Goal: Task Accomplishment & Management: Complete application form

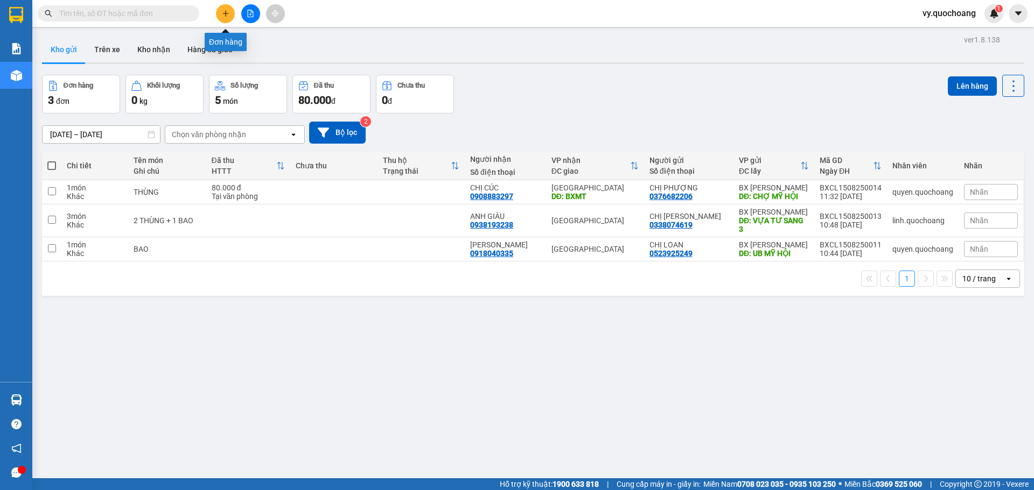
click at [230, 15] on button at bounding box center [225, 13] width 19 height 19
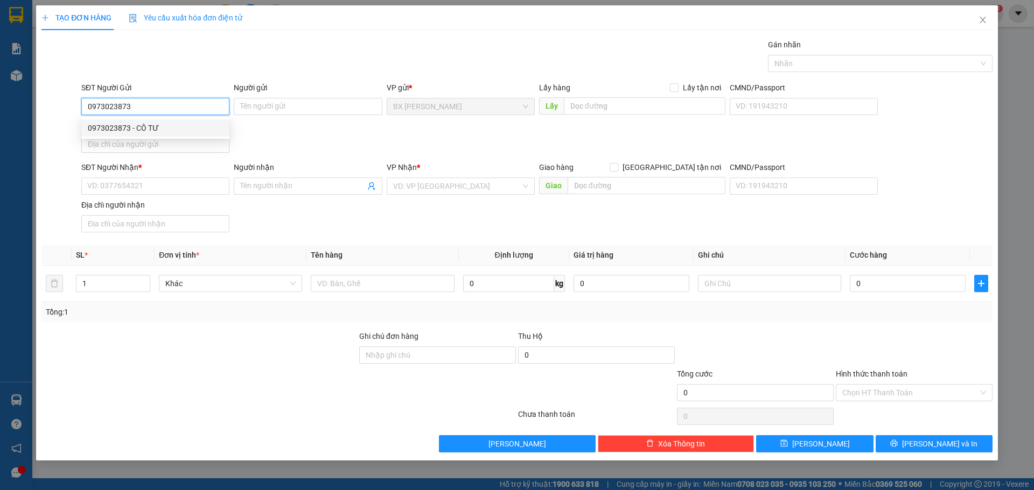
type input "0973023873"
click at [189, 118] on div "0973023873 0973023873 - CÔ TƯ" at bounding box center [155, 128] width 148 height 22
click at [158, 99] on input "0973023873" at bounding box center [155, 106] width 148 height 17
click at [158, 120] on div "0973023873 - CÔ TƯ" at bounding box center [155, 128] width 148 height 17
type input "CÔ TƯ"
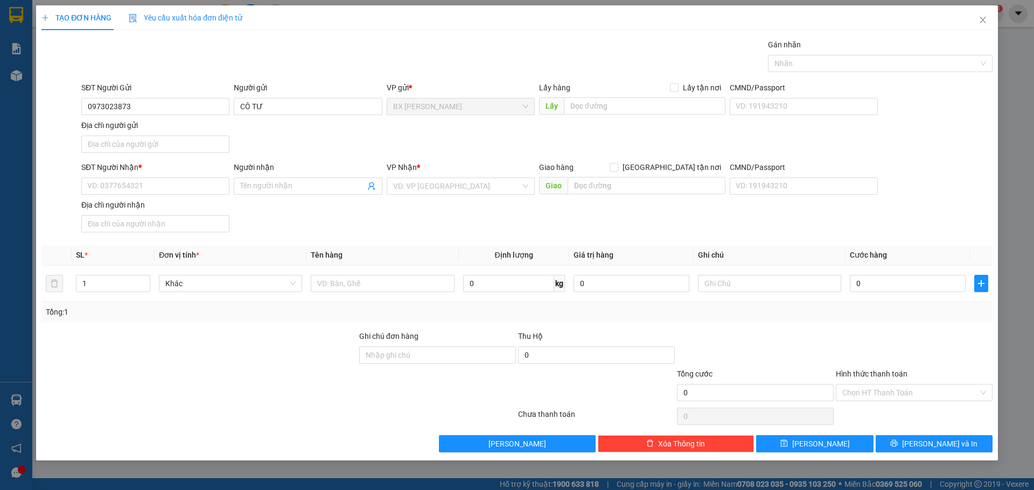
click at [675, 96] on div "Lấy hàng Lấy tận nơi" at bounding box center [632, 90] width 186 height 16
click at [666, 108] on input "text" at bounding box center [644, 105] width 161 height 17
type input "GIỌT ĐẮNG"
click at [175, 180] on input "SĐT Người Nhận *" at bounding box center [155, 186] width 148 height 17
type input "0973088249"
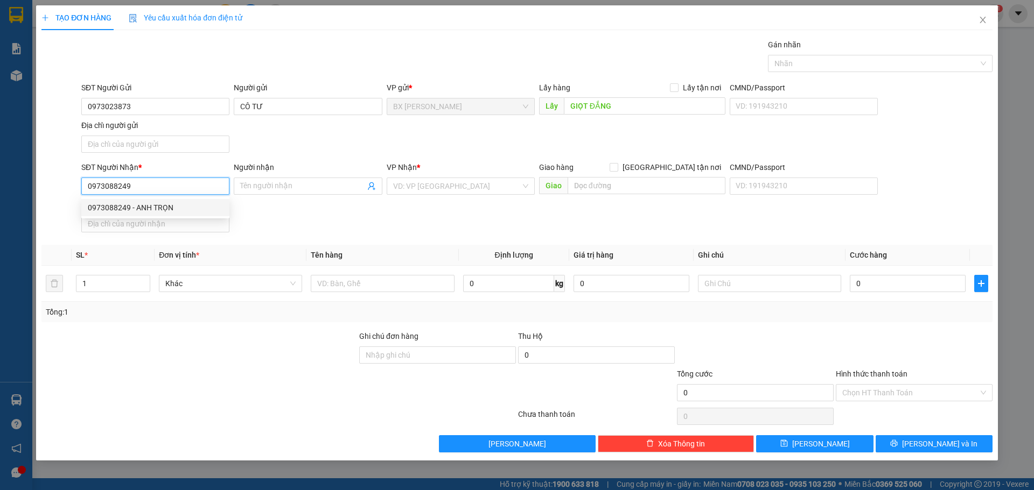
click at [175, 210] on div "0973088249 - ANH TRỌN" at bounding box center [155, 208] width 135 height 12
type input "ANH TRỌN"
type input "0973088249"
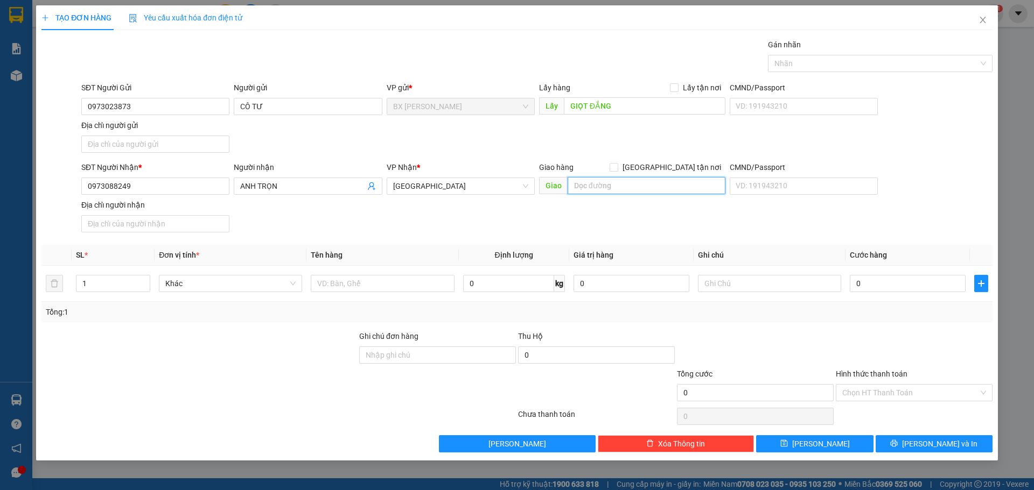
click at [613, 184] on input "text" at bounding box center [646, 185] width 158 height 17
type input "BXMT"
click at [381, 289] on input "text" at bounding box center [382, 283] width 143 height 17
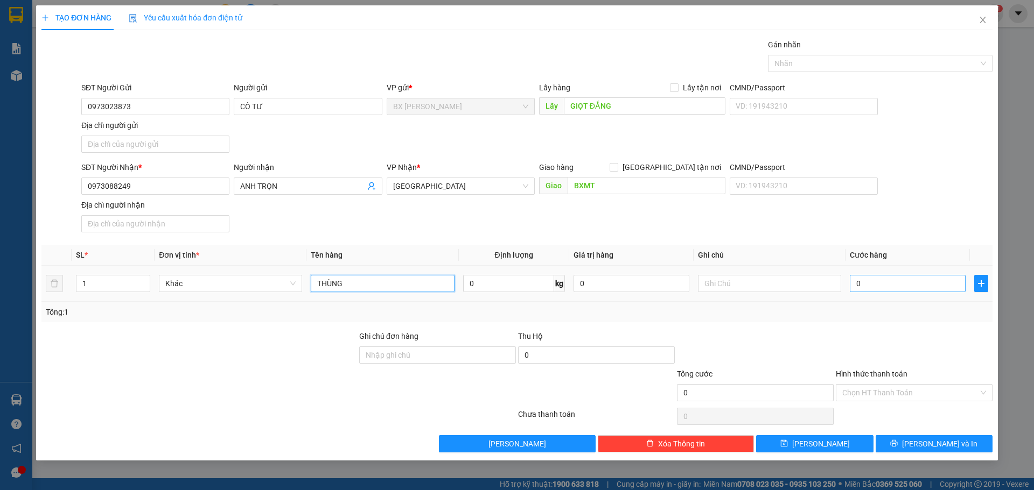
type input "THÙNG"
click at [958, 287] on input "0" at bounding box center [907, 283] width 116 height 17
type input "6"
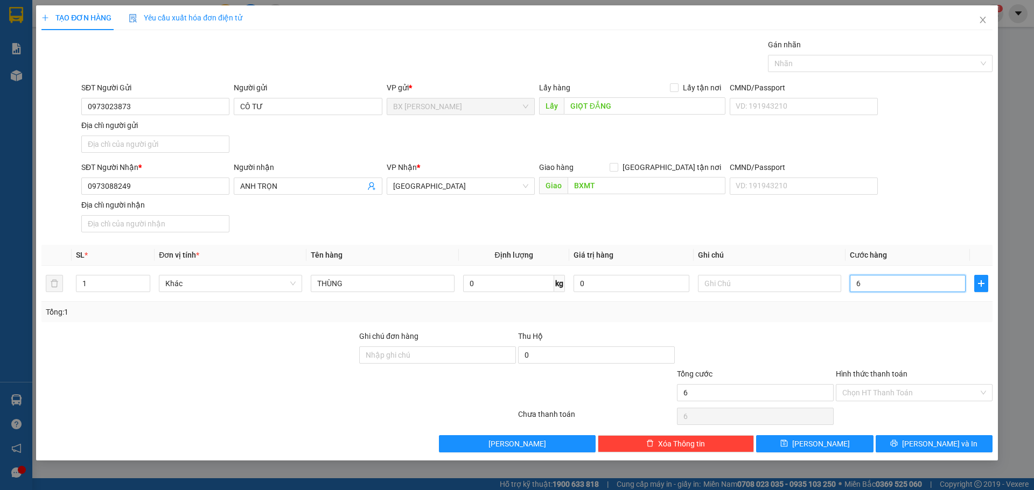
type input "60"
type input "60.000"
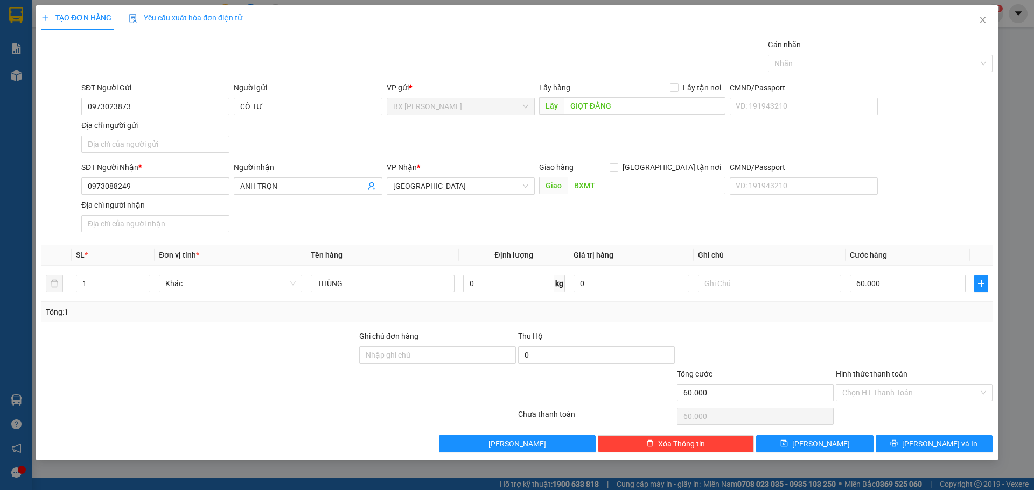
click at [849, 331] on div at bounding box center [913, 350] width 159 height 38
click at [850, 389] on input "Hình thức thanh toán" at bounding box center [910, 393] width 136 height 16
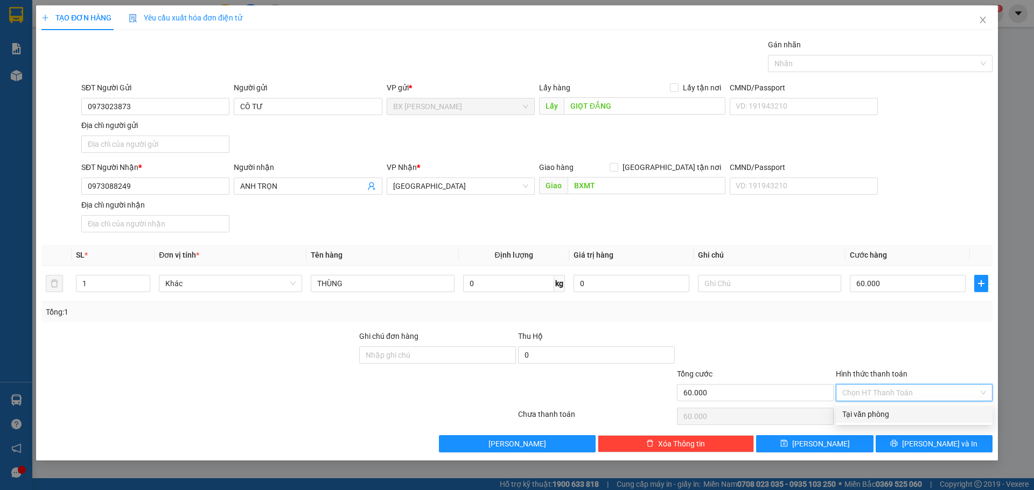
click at [859, 413] on div "Tại văn phòng" at bounding box center [914, 415] width 144 height 12
type input "0"
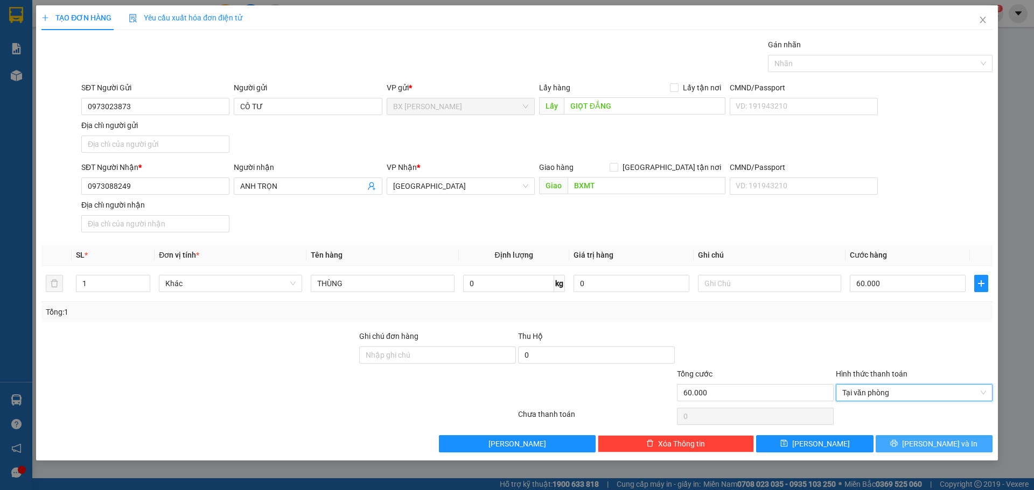
click at [908, 442] on button "[PERSON_NAME] và In" at bounding box center [933, 444] width 117 height 17
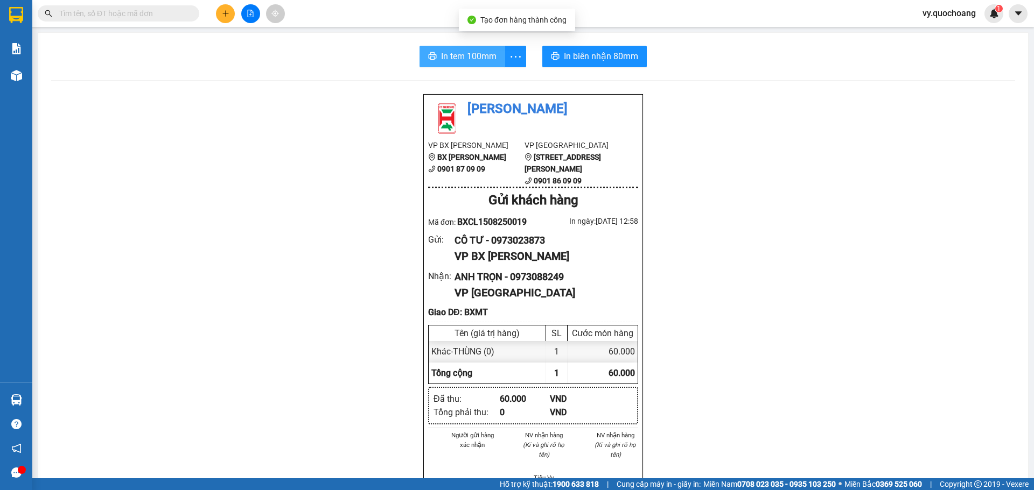
click at [463, 59] on span "In tem 100mm" at bounding box center [468, 56] width 55 height 13
click at [447, 60] on span "In tem 100mm" at bounding box center [468, 56] width 55 height 13
